Goal: Subscribe to service/newsletter

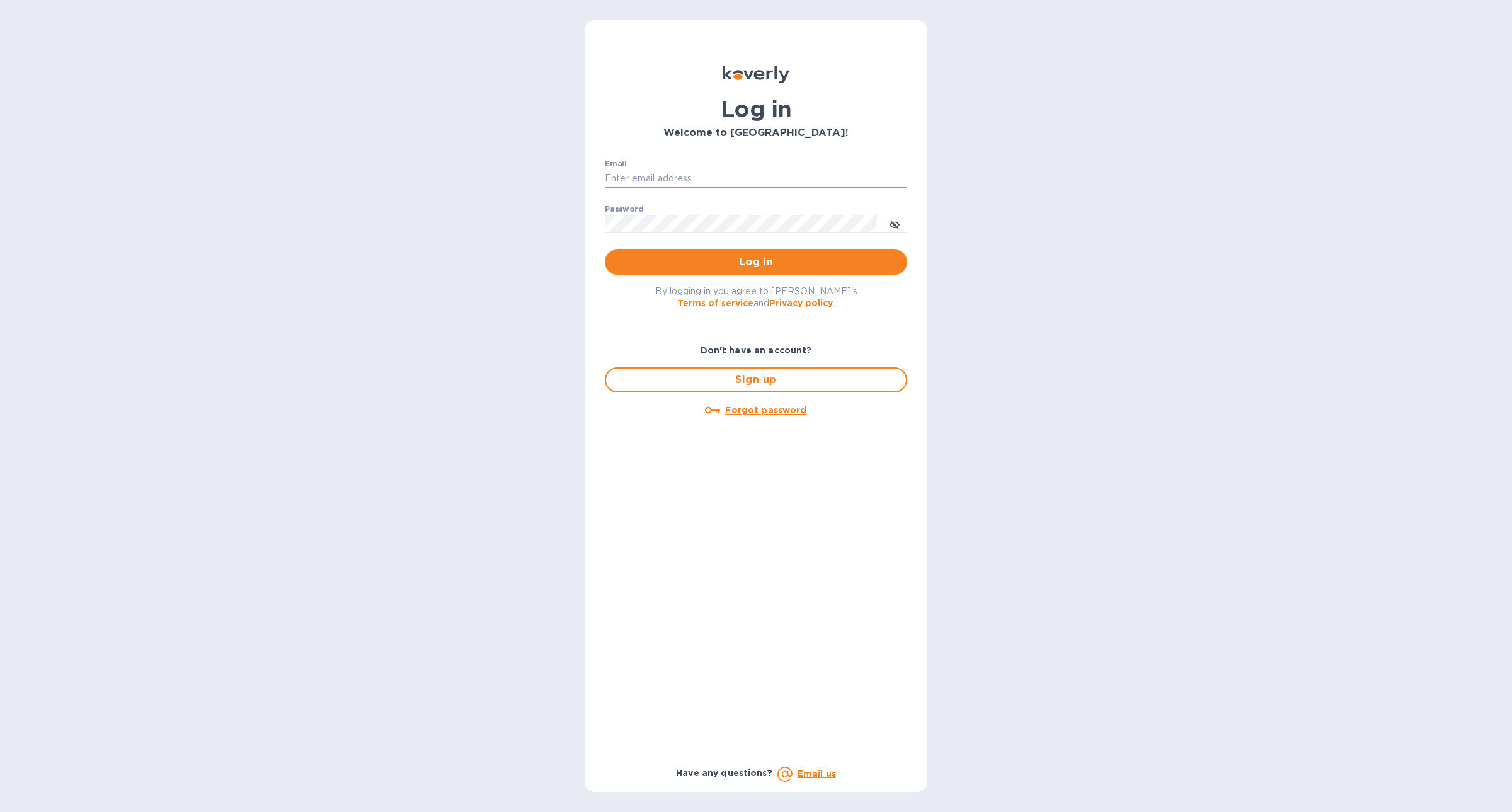
type input "[PERSON_NAME][EMAIL_ADDRESS][DOMAIN_NAME]"
click at [702, 173] on input "mike@koverly.com" at bounding box center [756, 179] width 302 height 19
click at [691, 172] on input "mike@koverly.com" at bounding box center [756, 179] width 302 height 19
click at [479, 158] on div "Log in Welcome to Koverly! Email mike@koverly.com ​ Password ​ Log in By loggin…" at bounding box center [756, 406] width 1512 height 812
type input "[PERSON_NAME][EMAIL_ADDRESS][DOMAIN_NAME]"
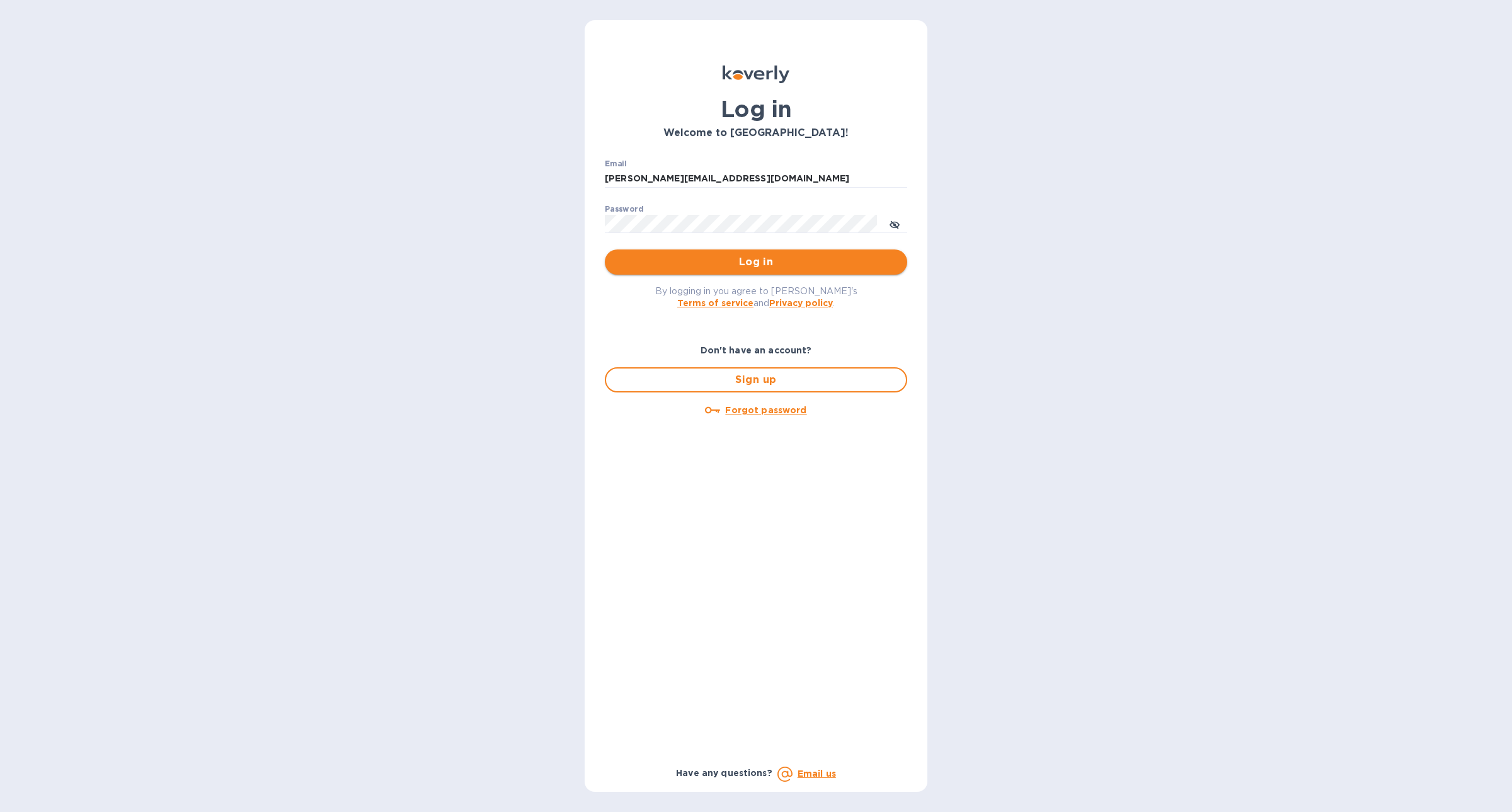
click at [703, 261] on span "Log in" at bounding box center [756, 262] width 282 height 15
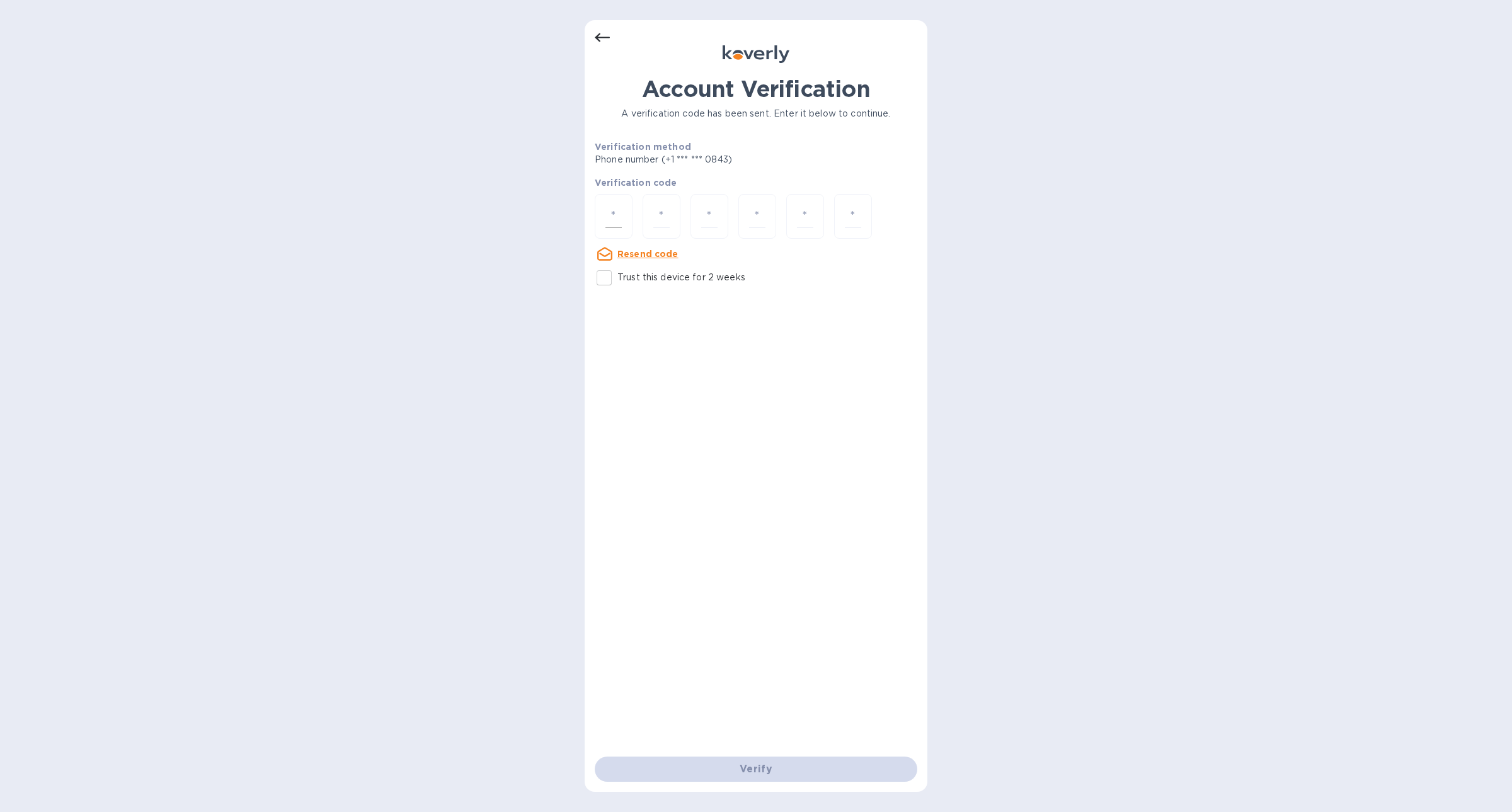
click at [612, 217] on input "number" at bounding box center [614, 216] width 16 height 23
type input "6"
type input "4"
type input "3"
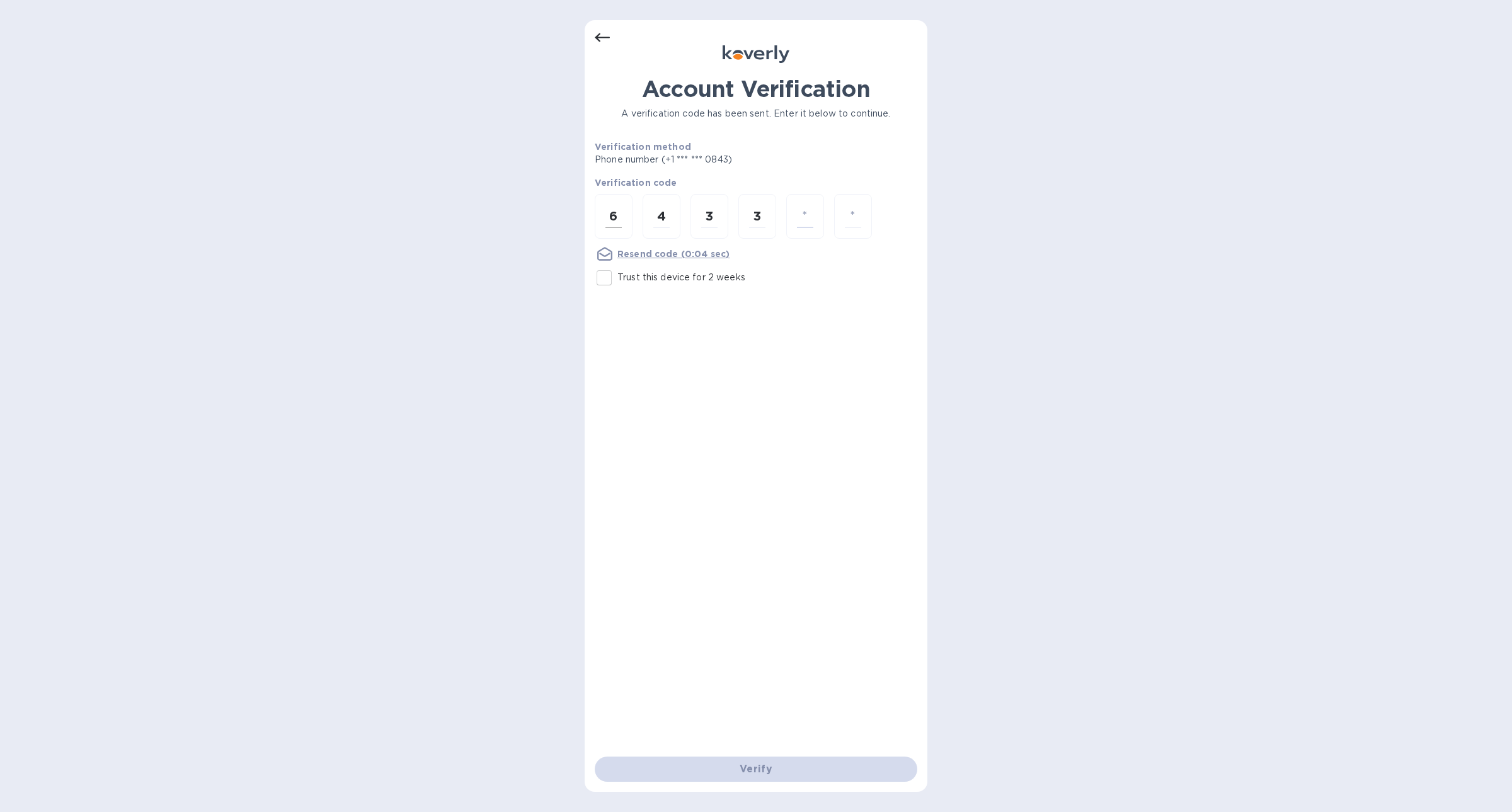
type input "6"
type input "1"
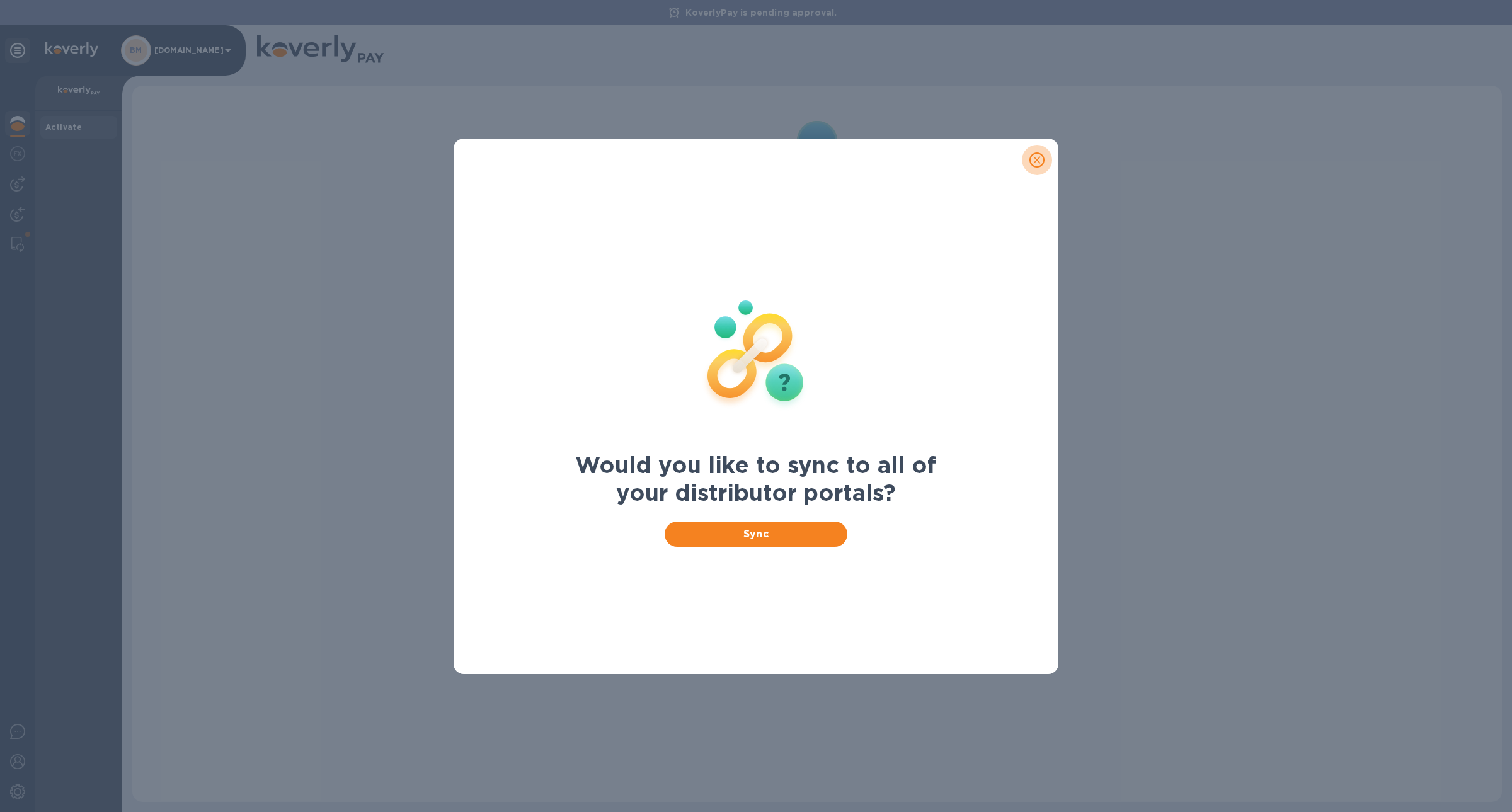
click at [1041, 155] on icon "close" at bounding box center [1037, 160] width 13 height 13
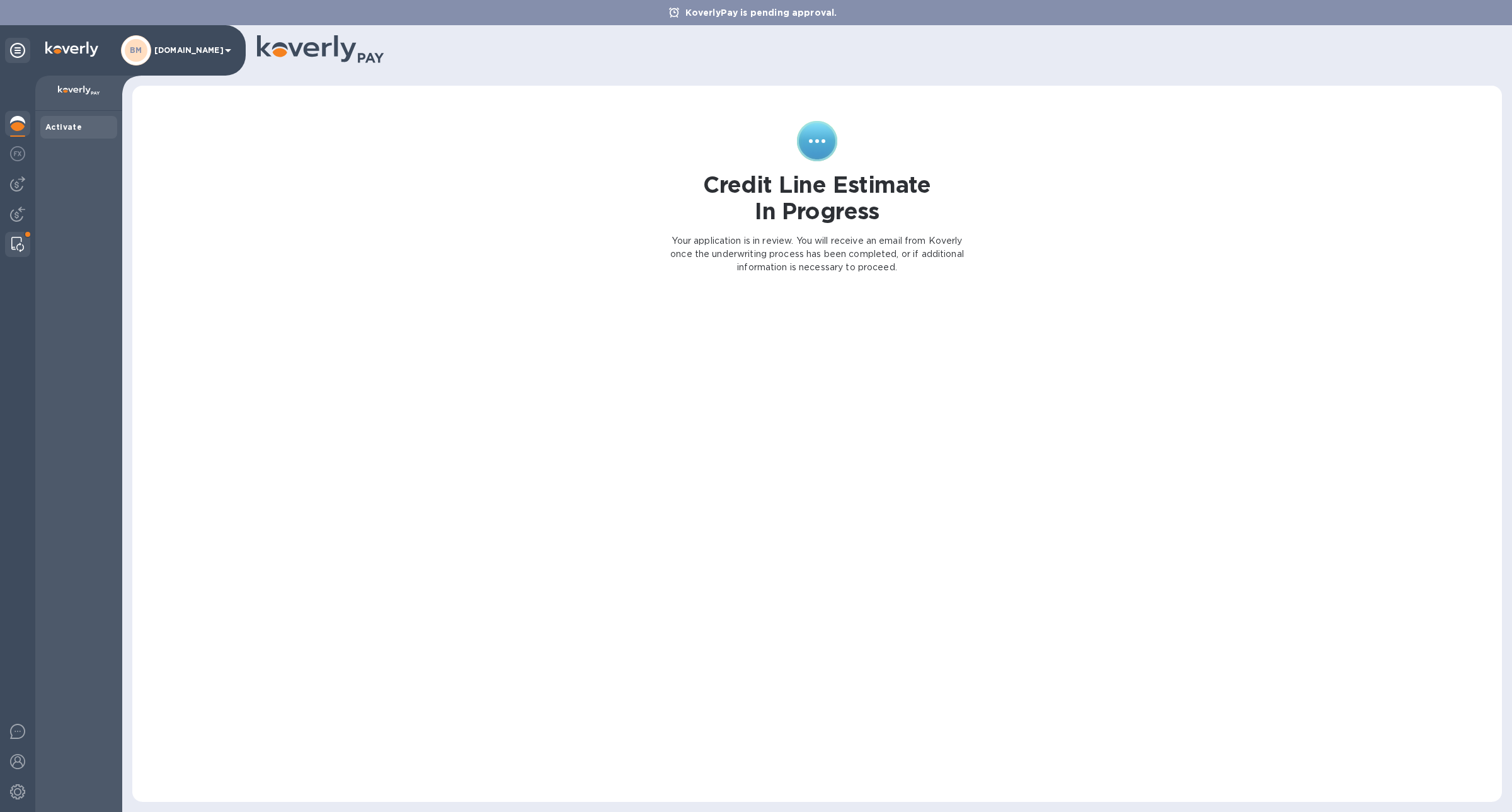
click at [18, 246] on img at bounding box center [17, 244] width 13 height 15
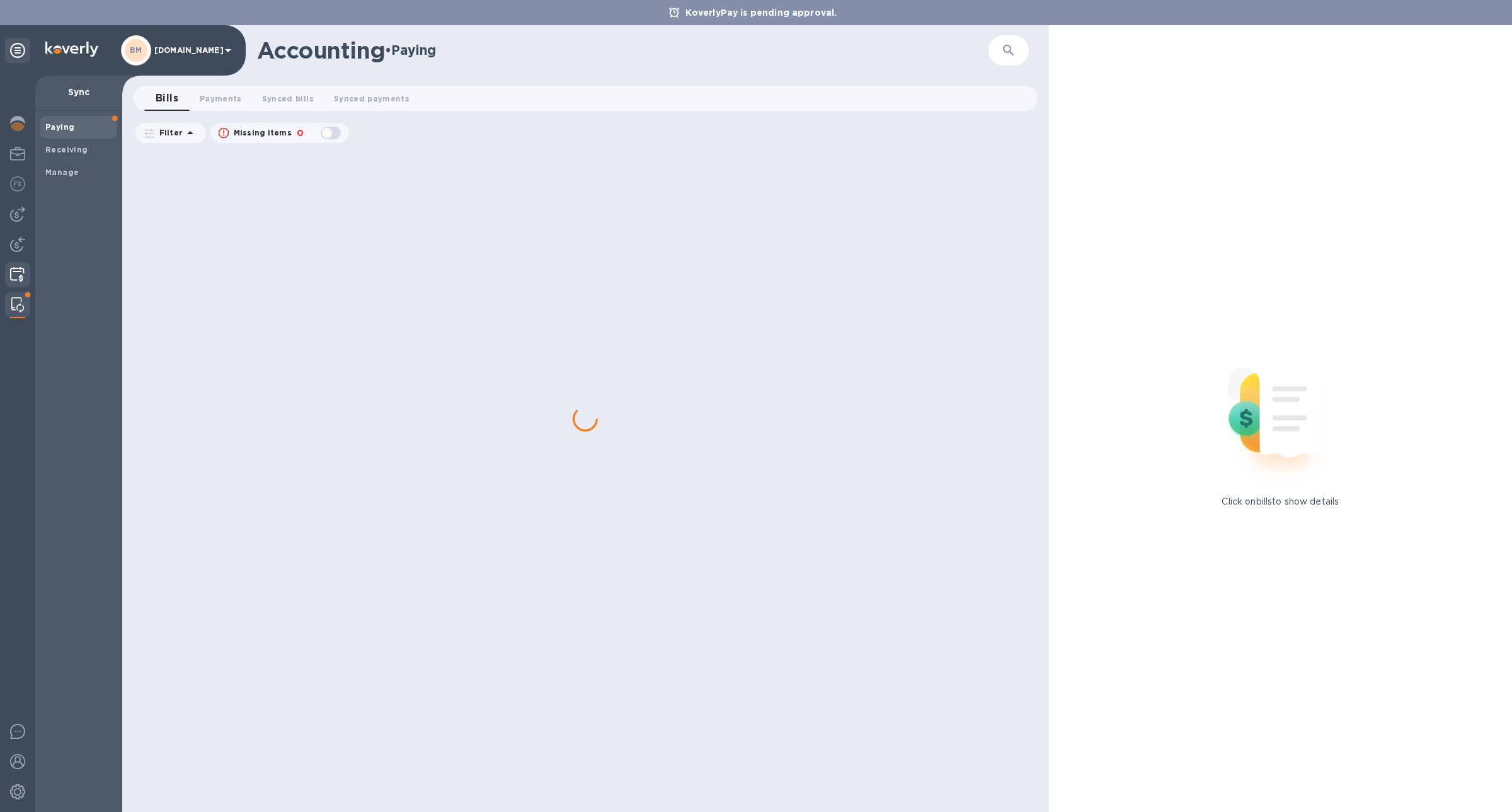
click at [21, 278] on img at bounding box center [17, 274] width 15 height 15
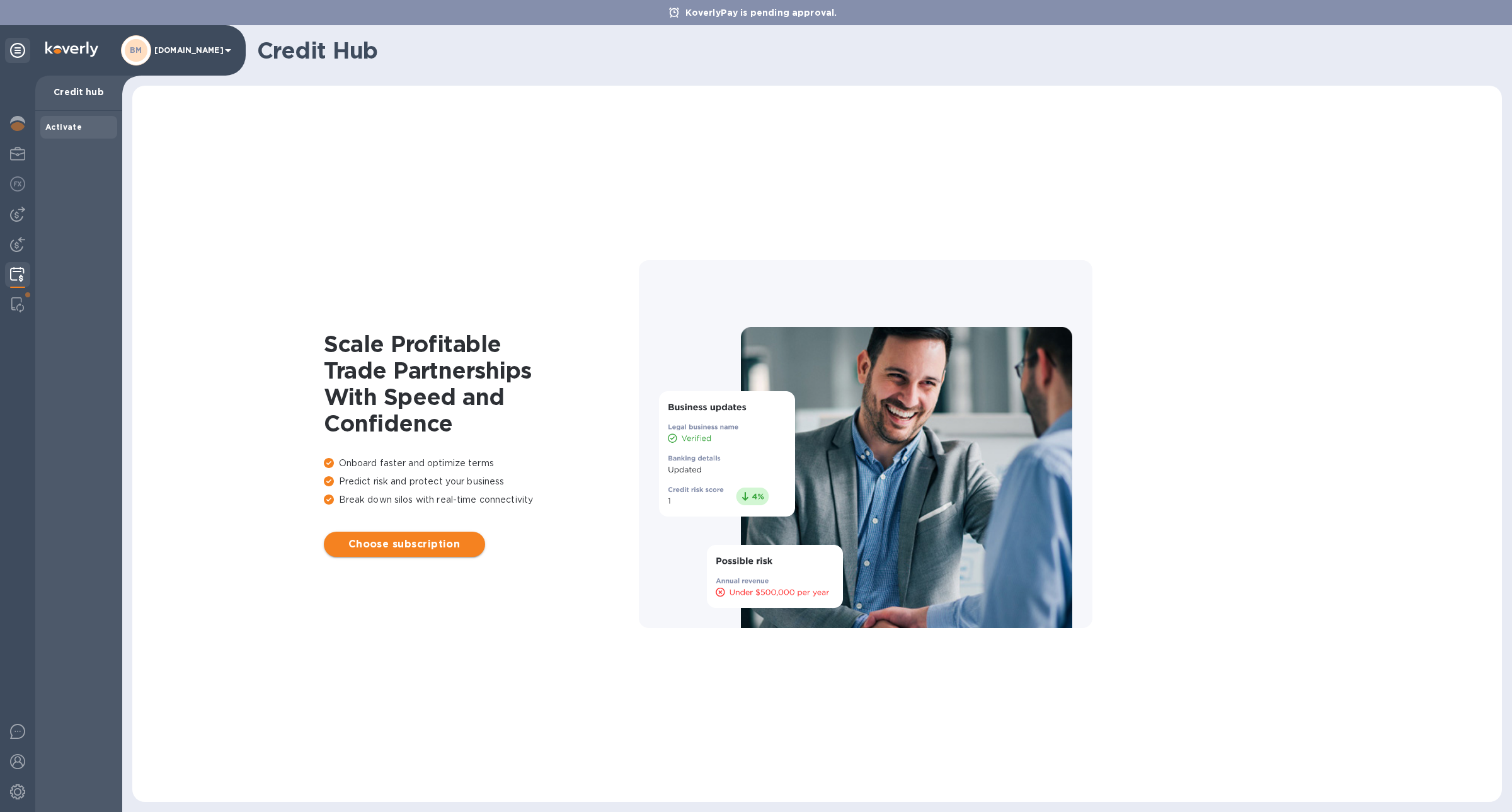
click at [435, 544] on span "Choose subscription" at bounding box center [404, 544] width 141 height 15
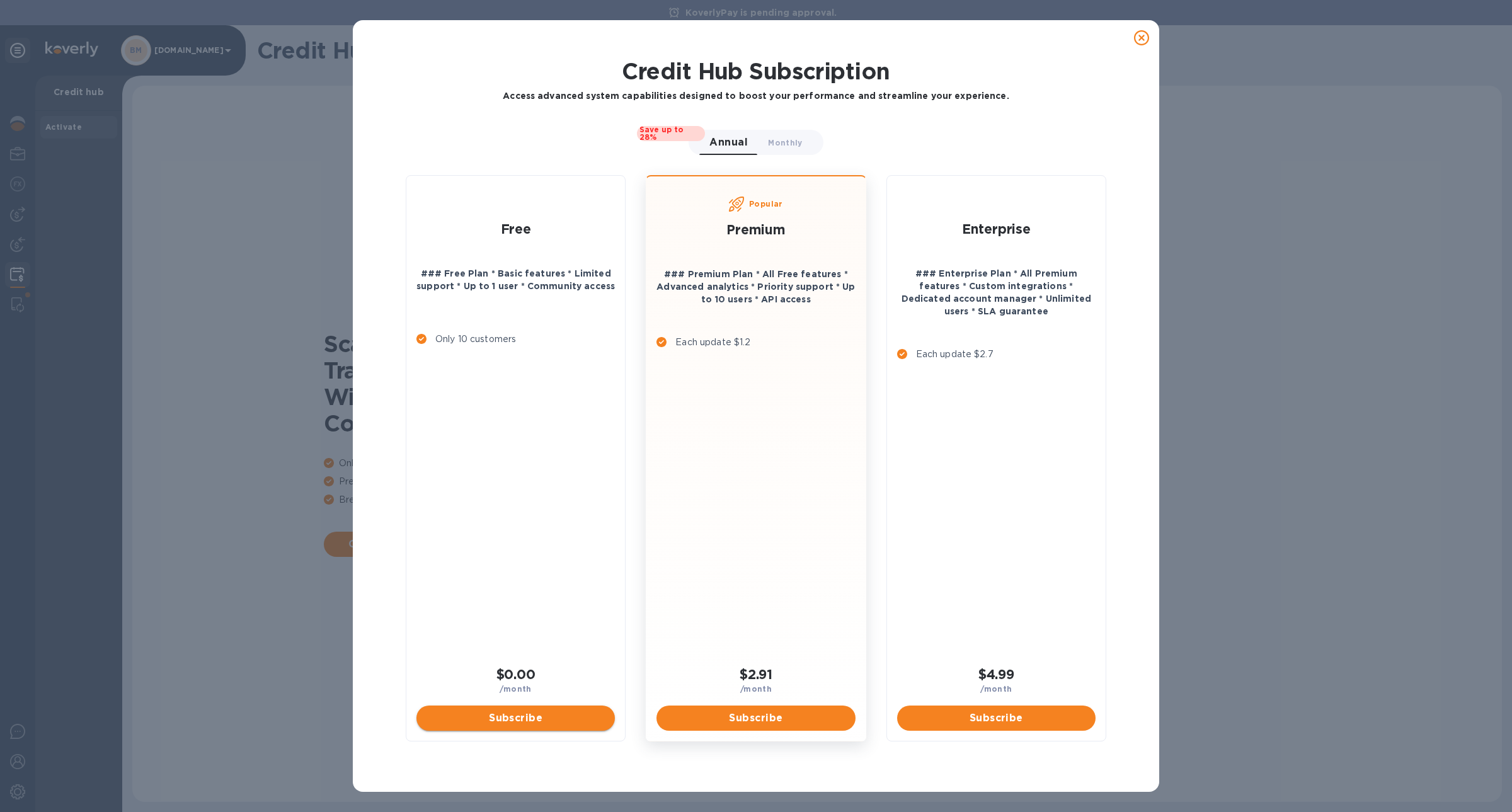
click at [530, 711] on span "Subscribe" at bounding box center [516, 718] width 178 height 15
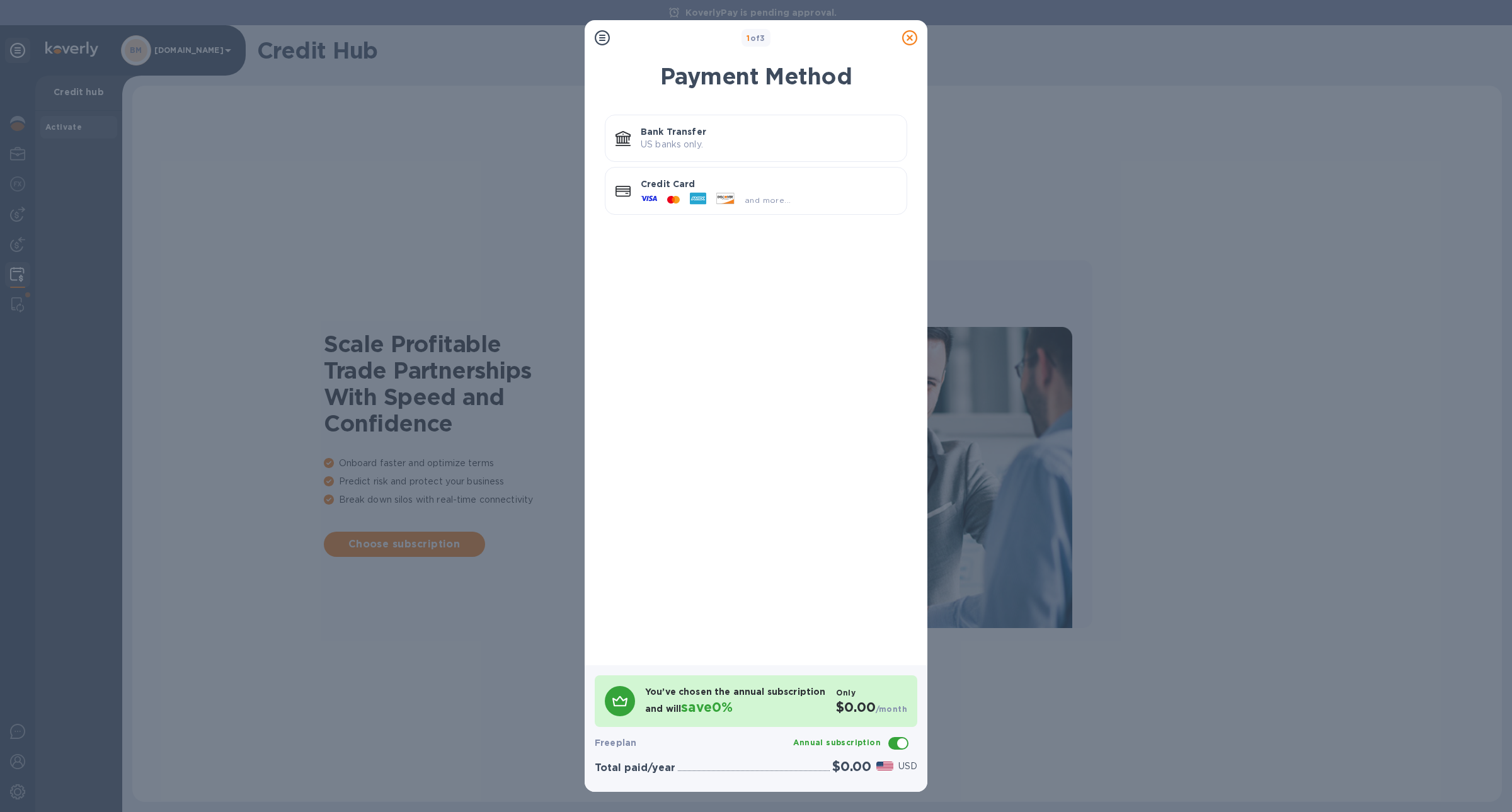
click at [680, 141] on p "US banks only." at bounding box center [769, 144] width 256 height 13
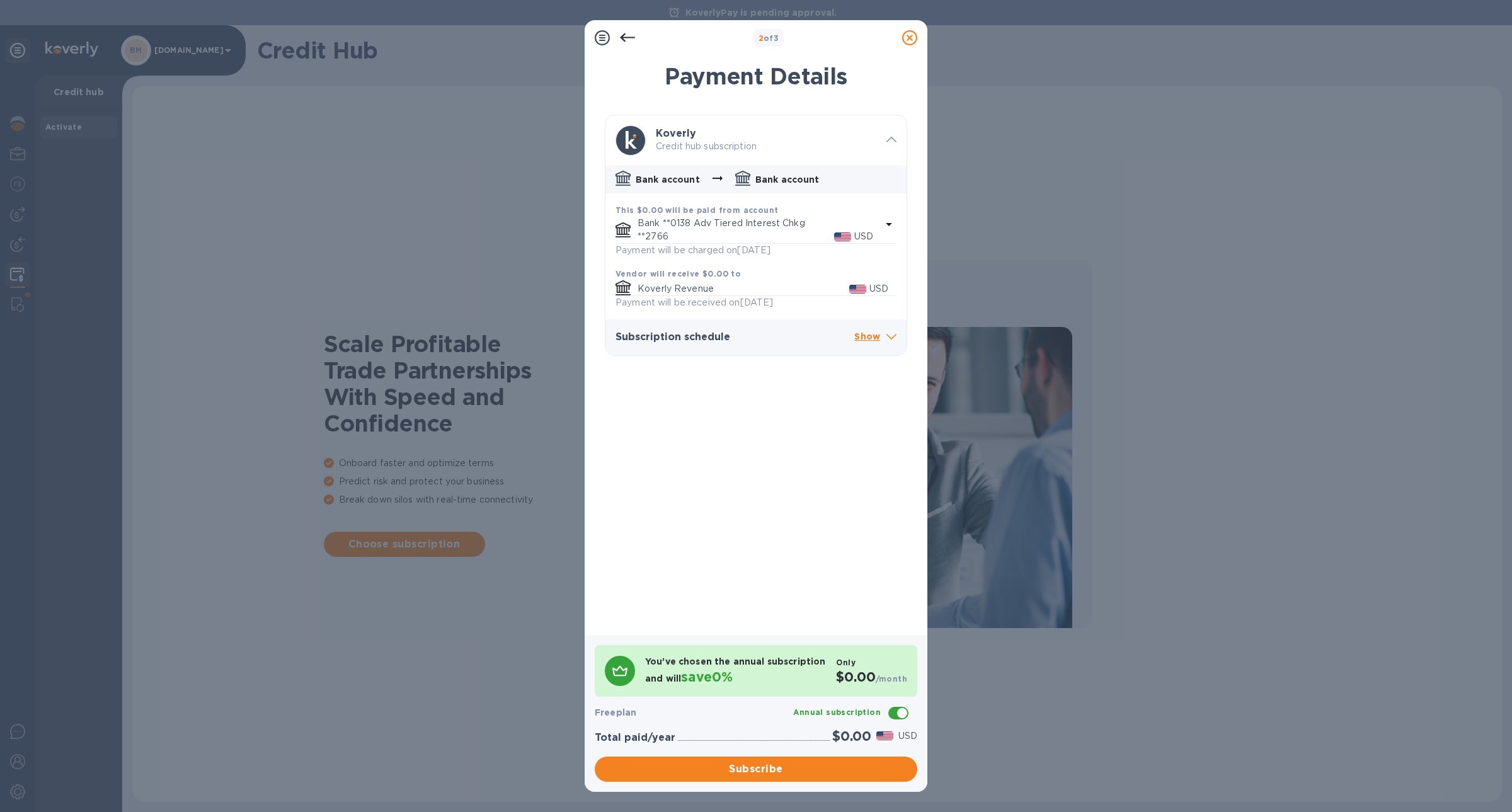
click at [678, 212] on b "This $0.00 will be paid from account" at bounding box center [697, 210] width 162 height 9
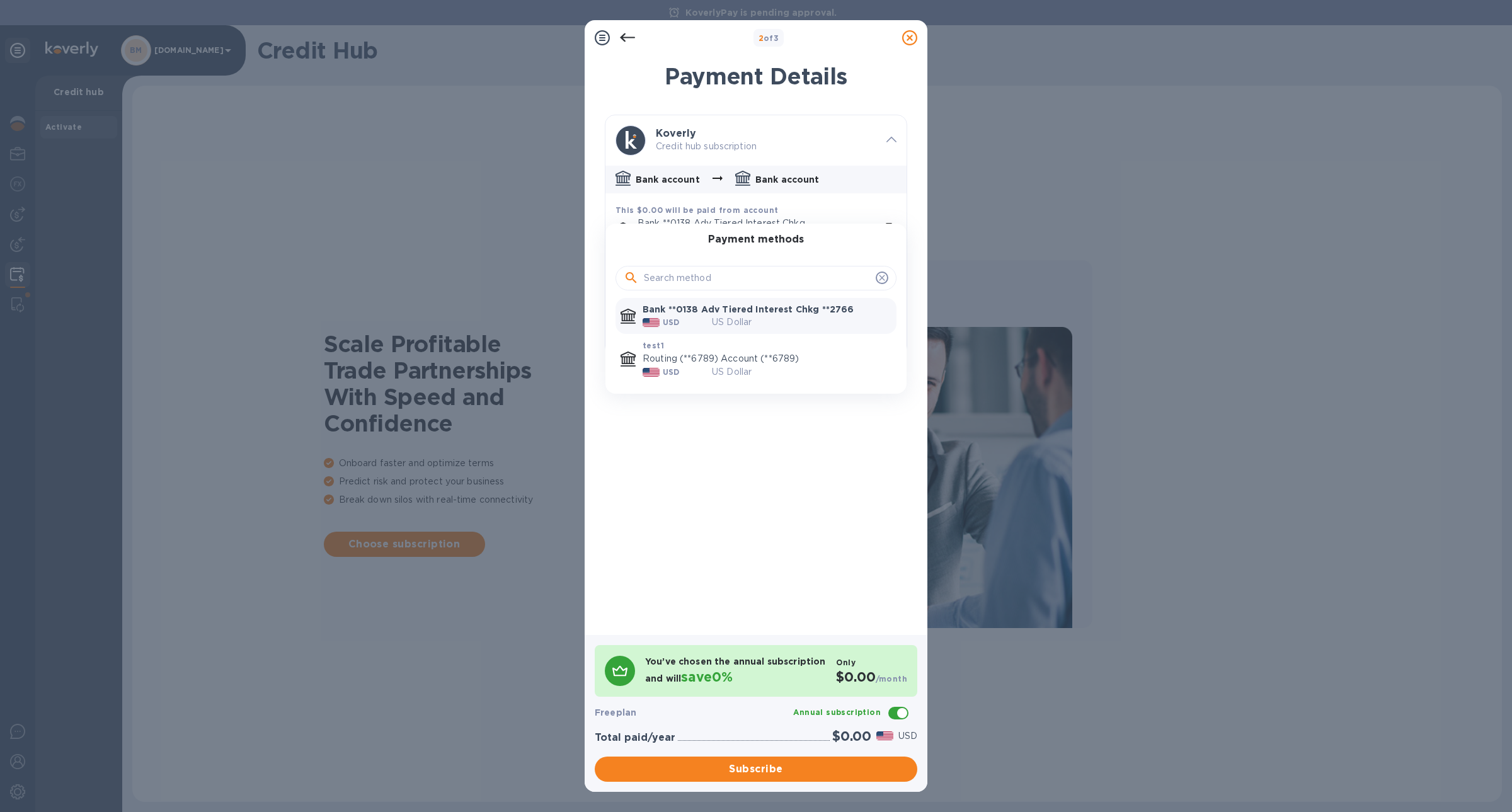
click at [693, 311] on p "Bank **0138 Adv Tiered Interest Chkg **2766" at bounding box center [767, 309] width 249 height 13
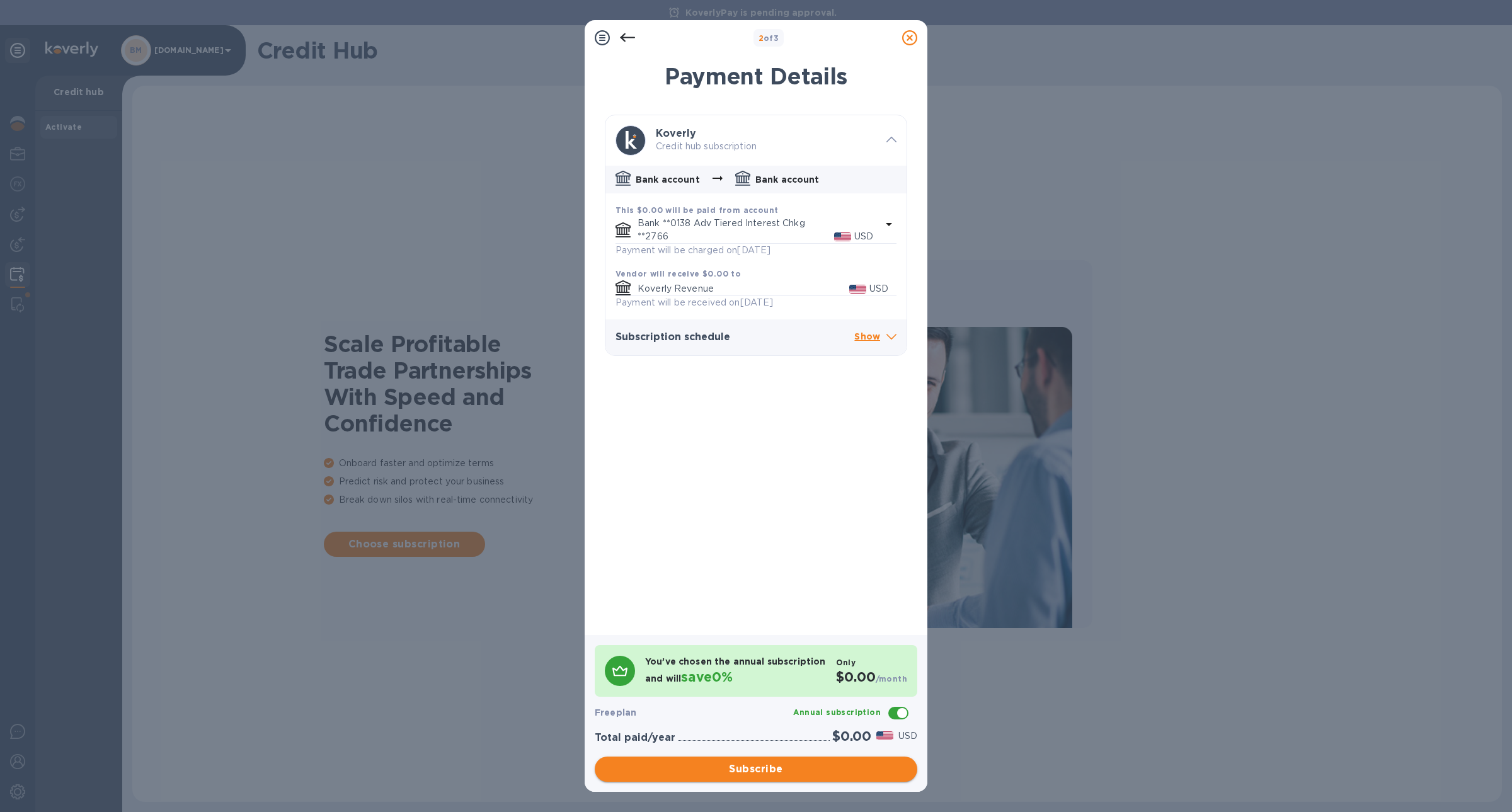
click at [764, 768] on span "Subscribe" at bounding box center [756, 769] width 302 height 15
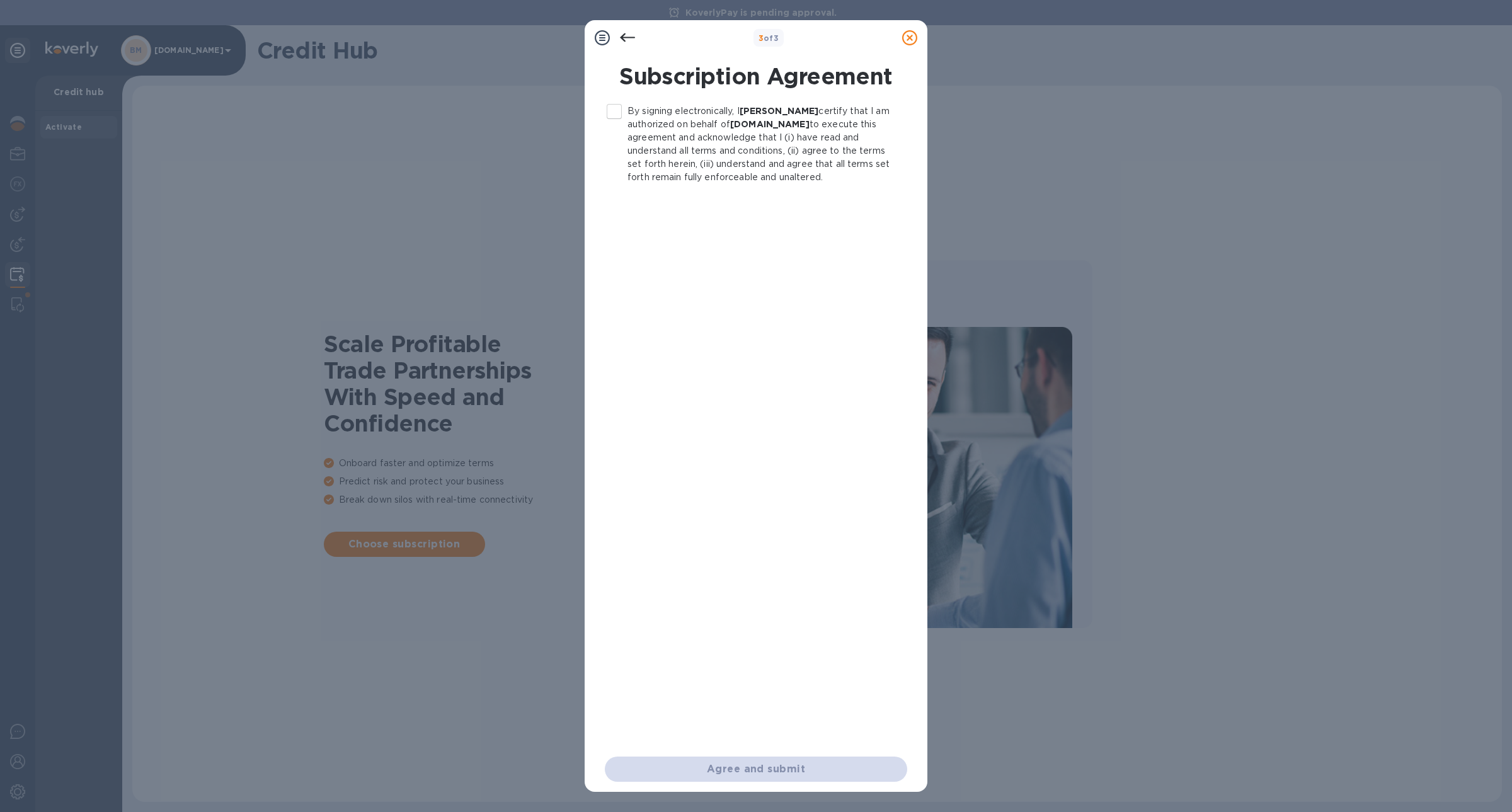
click at [614, 118] on input "By signing electronically, I MIchail Medvinsky certify that I am authorized on …" at bounding box center [614, 111] width 26 height 26
click at [710, 770] on span "Agree and submit" at bounding box center [756, 769] width 282 height 15
checkbox input "false"
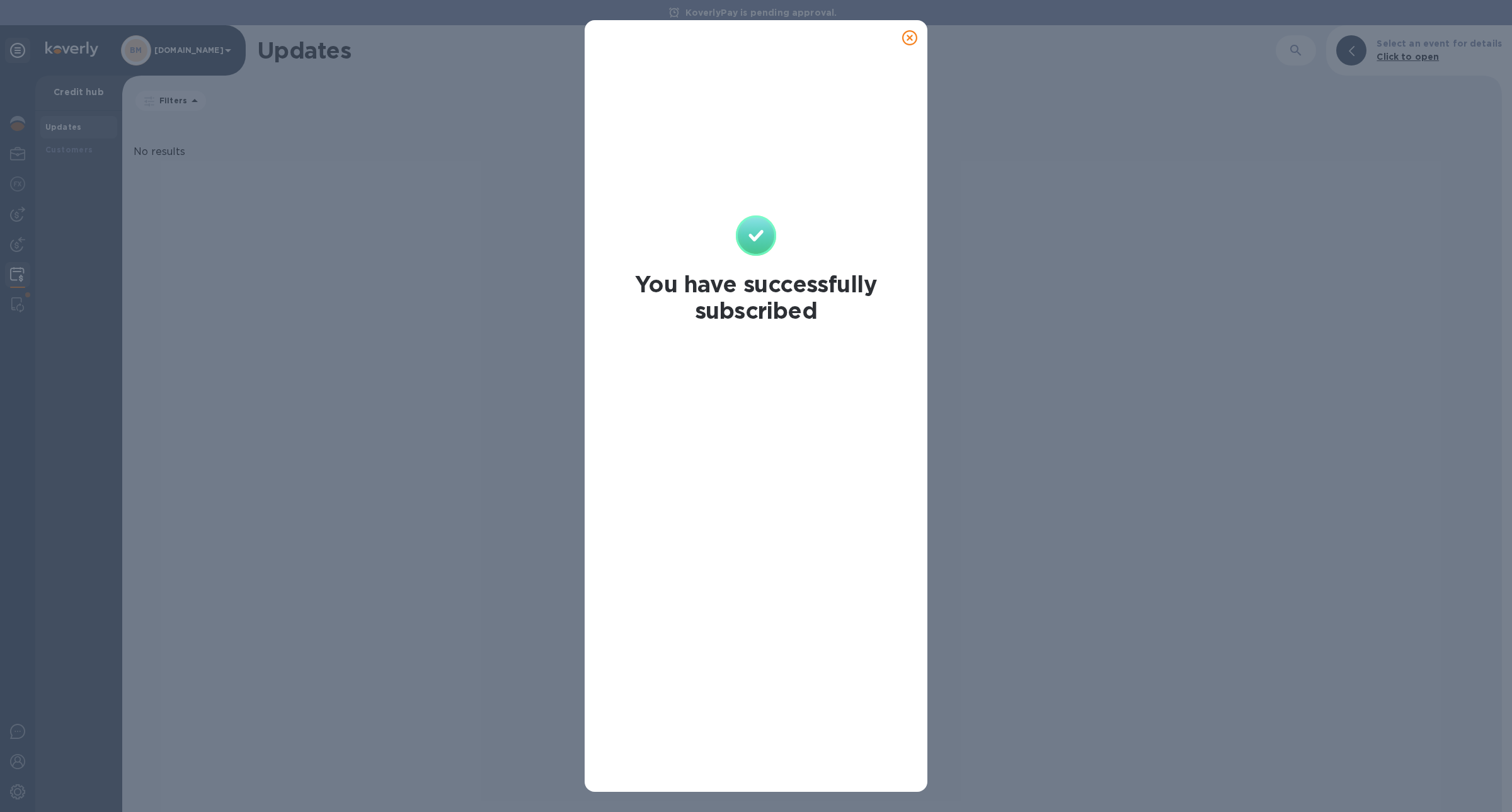
click at [906, 42] on icon at bounding box center [910, 38] width 15 height 15
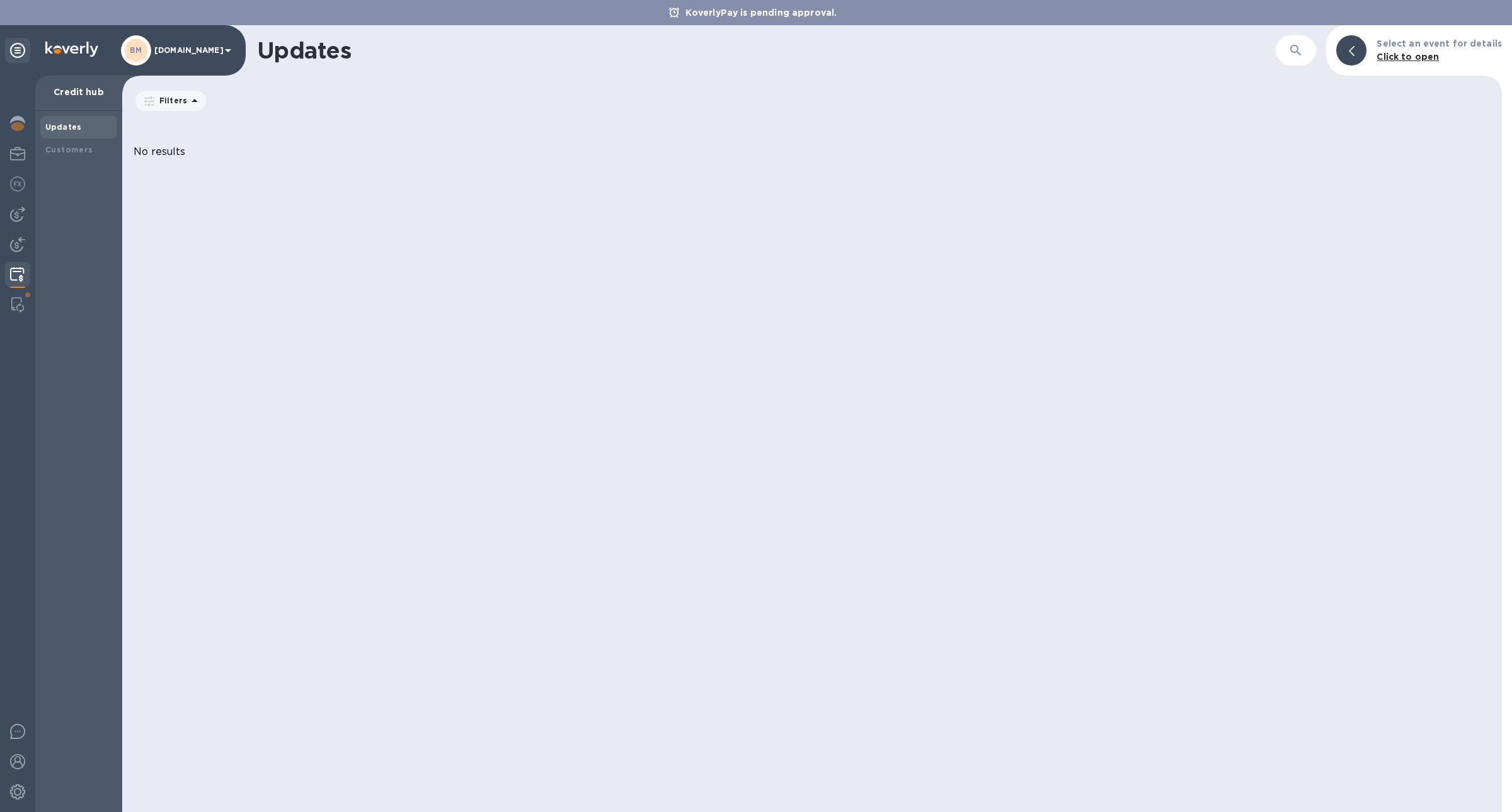
click at [19, 278] on img at bounding box center [17, 274] width 15 height 15
click at [62, 158] on div "Customers" at bounding box center [79, 150] width 77 height 22
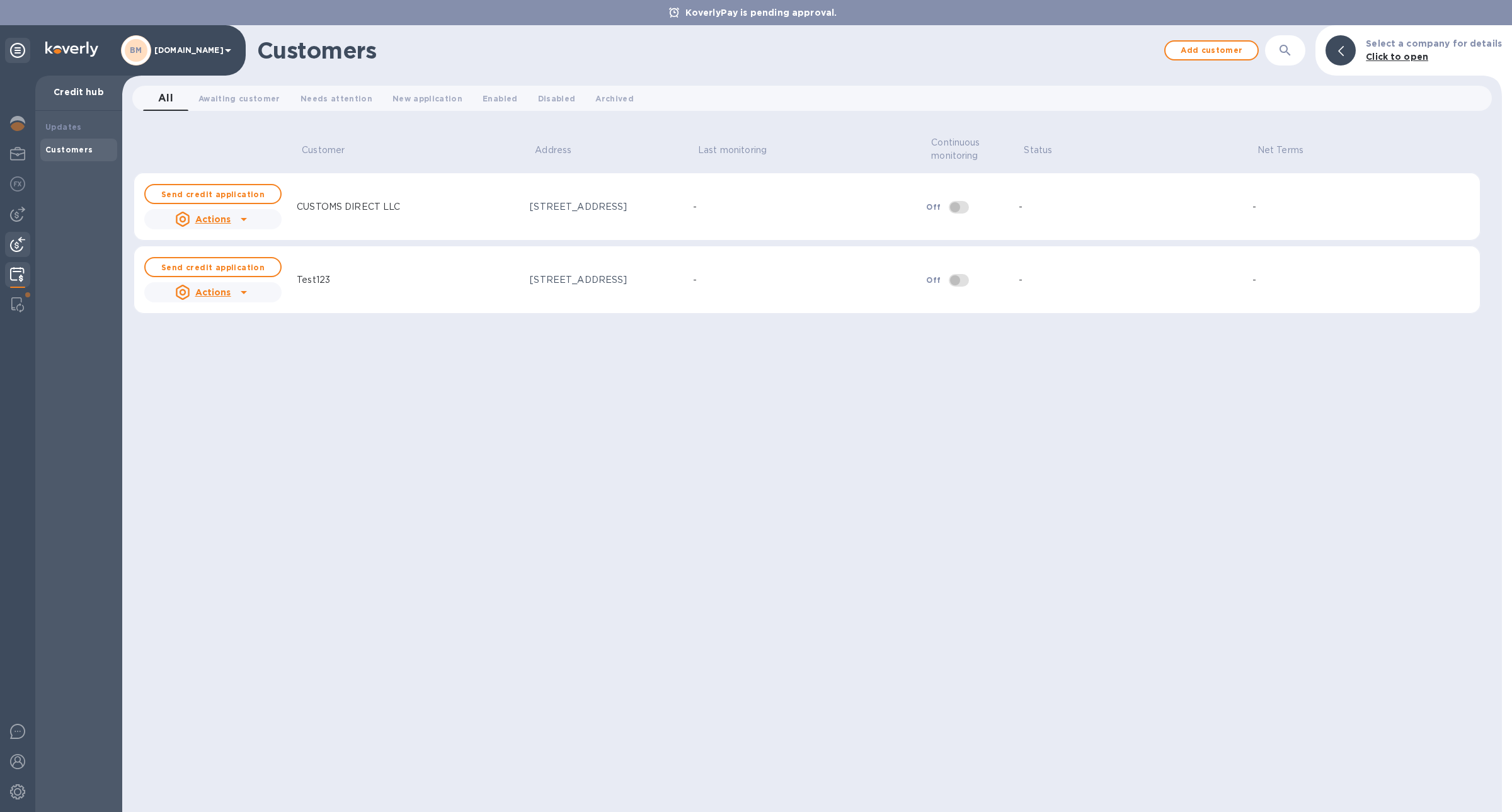
click at [20, 246] on img at bounding box center [17, 244] width 15 height 15
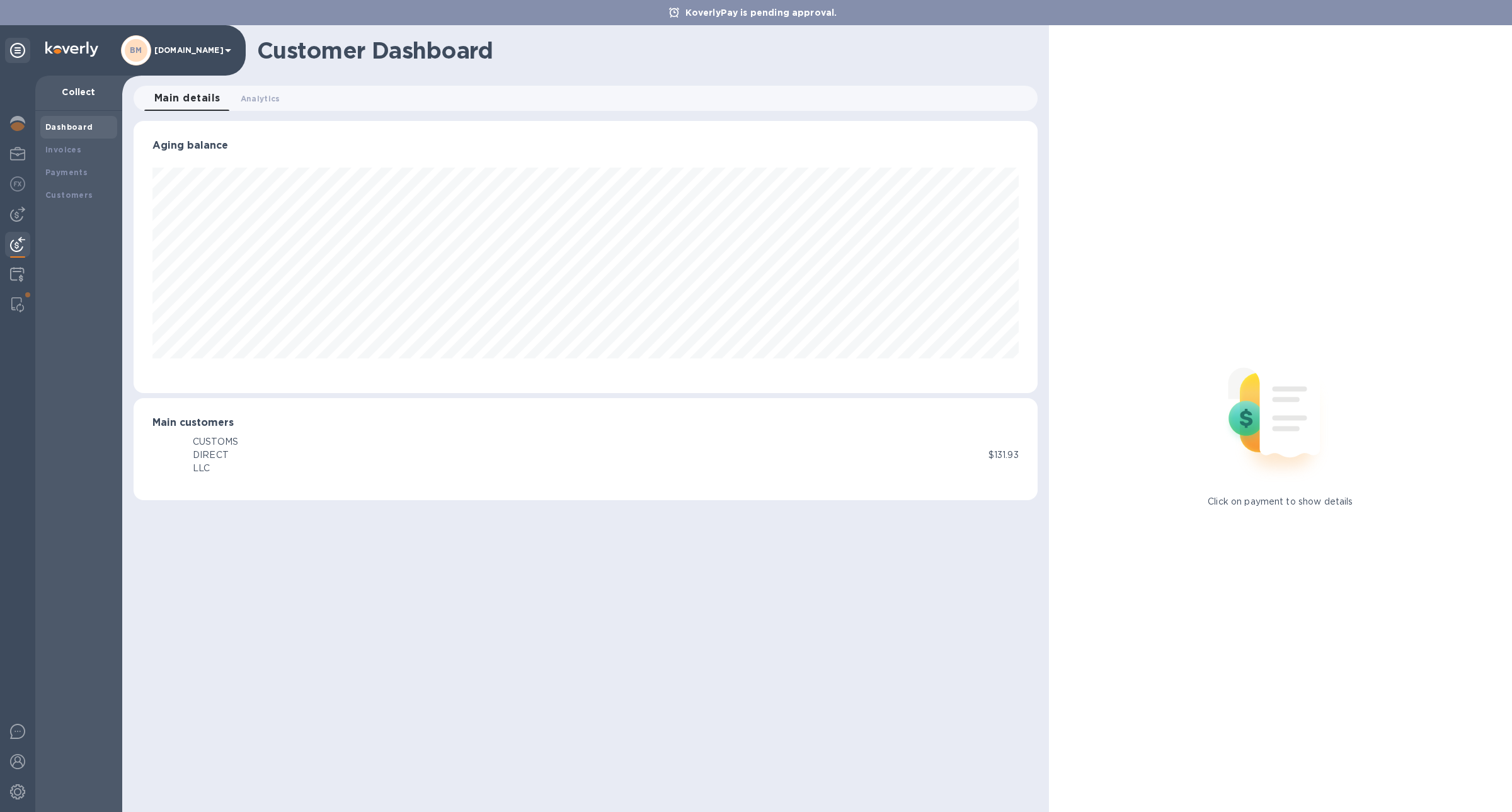
scroll to position [272, 904]
click at [28, 274] on div at bounding box center [17, 276] width 24 height 28
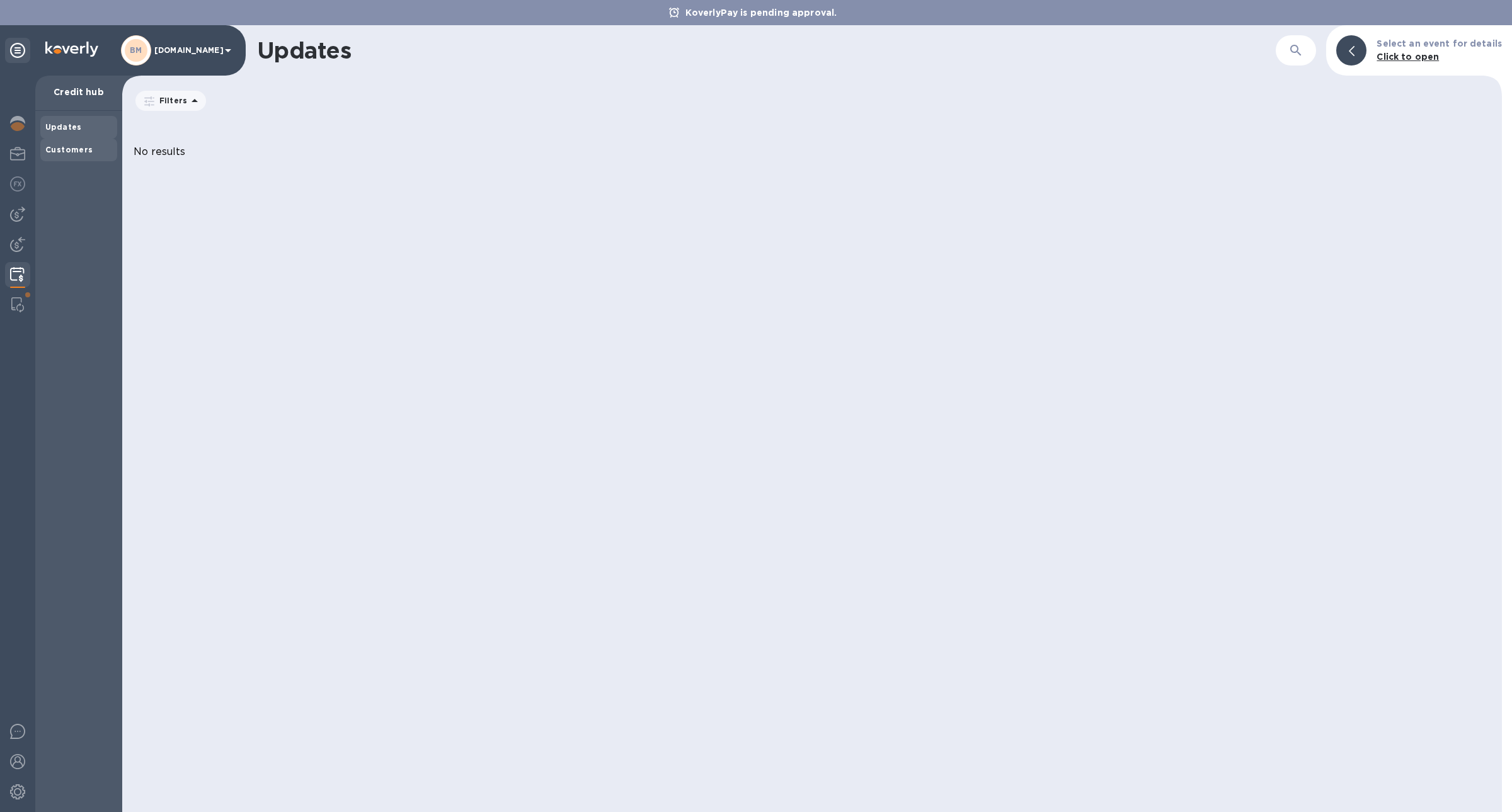
click at [75, 142] on div "Customers" at bounding box center [79, 150] width 77 height 22
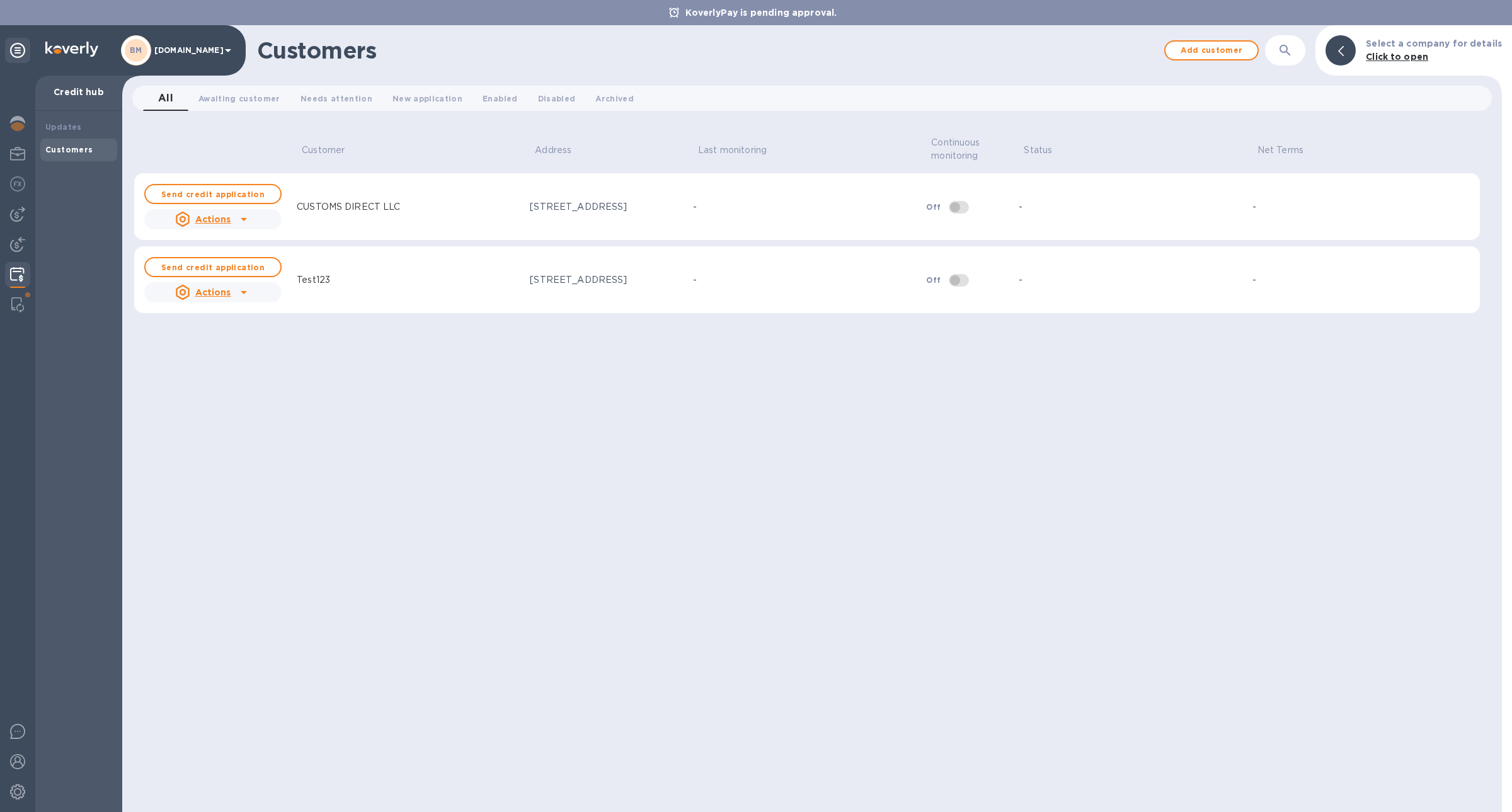
click at [248, 218] on icon at bounding box center [243, 219] width 15 height 15
click at [407, 316] on div at bounding box center [756, 406] width 1512 height 812
click at [243, 222] on icon at bounding box center [243, 219] width 15 height 15
click at [319, 236] on div at bounding box center [756, 406] width 1512 height 812
click at [65, 126] on b "Updates" at bounding box center [63, 127] width 36 height 9
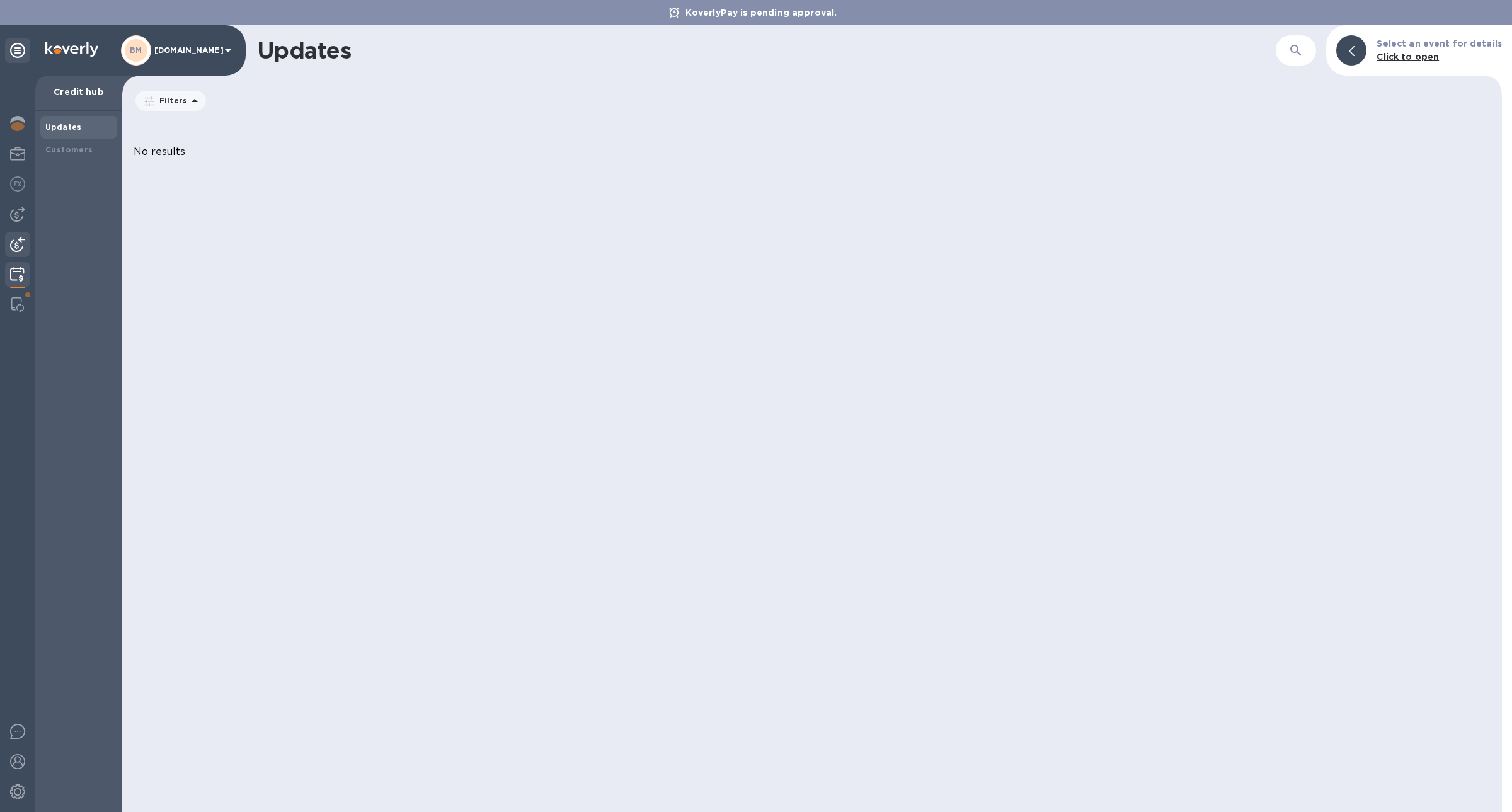
click at [9, 252] on div at bounding box center [18, 245] width 25 height 28
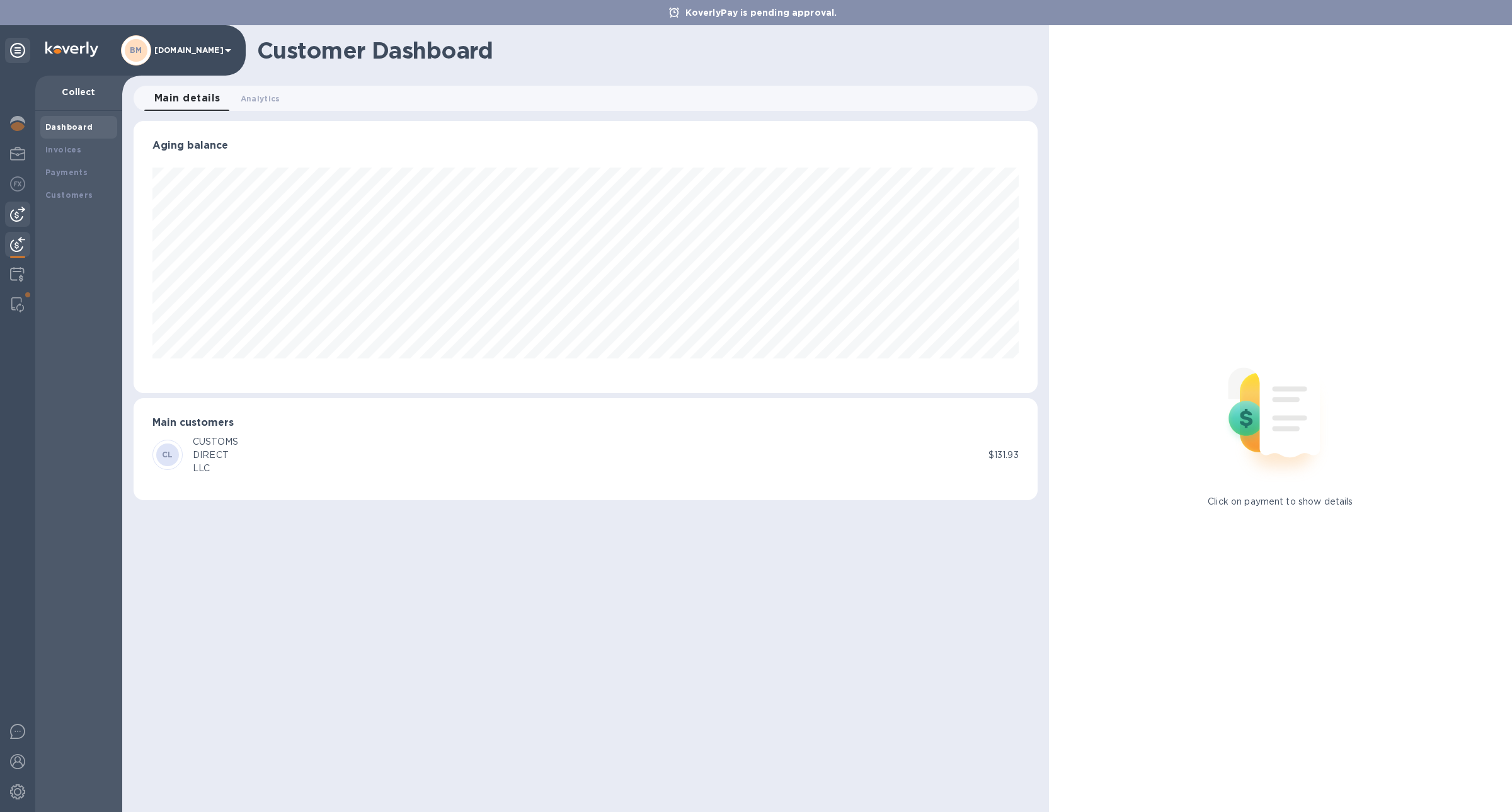
scroll to position [272, 904]
click at [11, 218] on img at bounding box center [17, 214] width 15 height 15
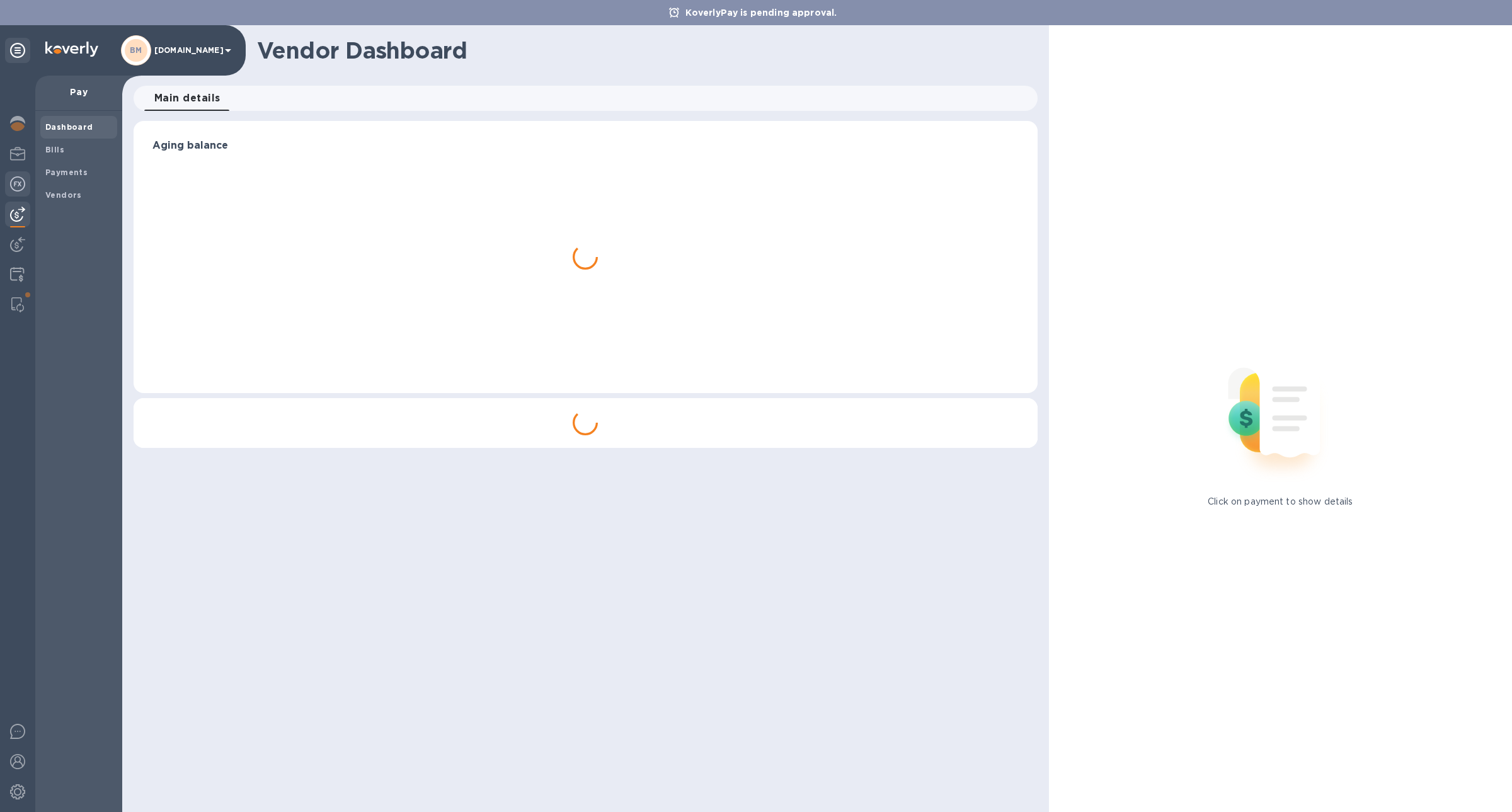
click at [11, 190] on img at bounding box center [17, 183] width 15 height 15
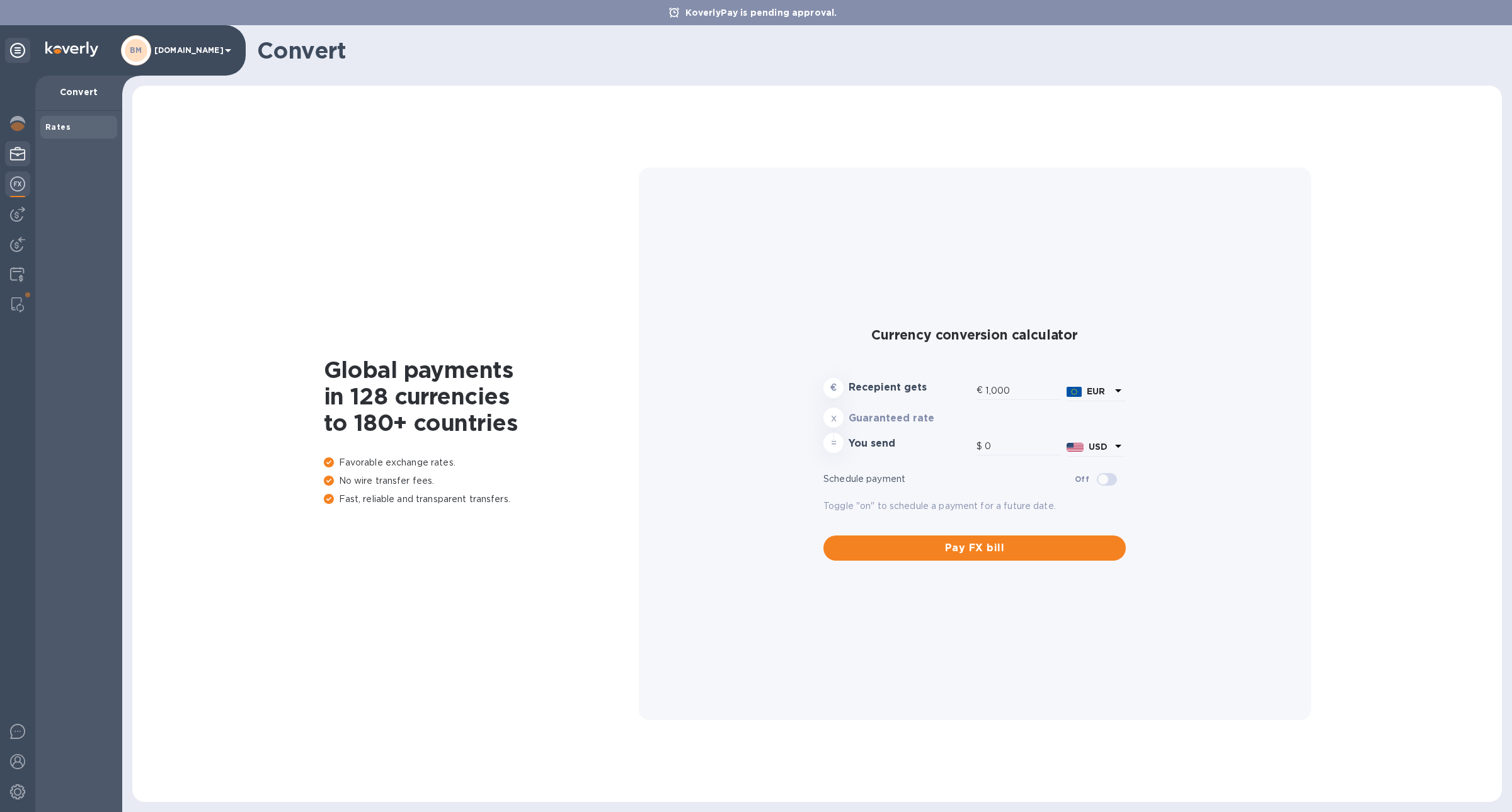
click at [11, 164] on div at bounding box center [18, 155] width 25 height 28
